Goal: Information Seeking & Learning: Check status

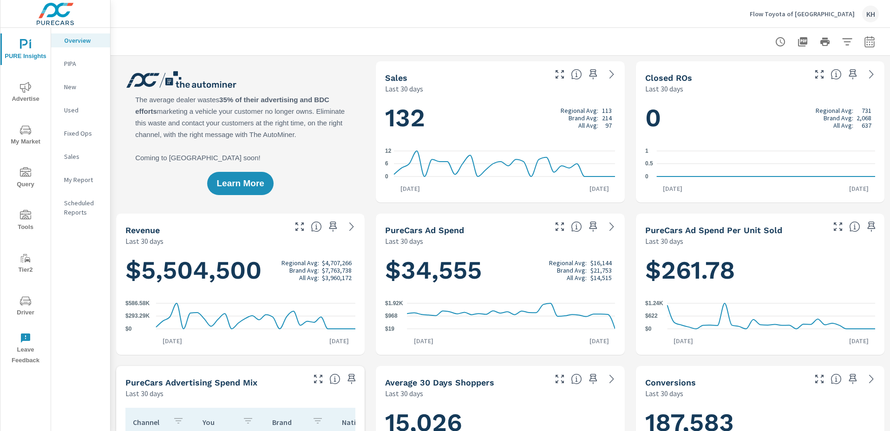
click at [17, 305] on span "Driver" at bounding box center [25, 306] width 45 height 23
